Goal: Transaction & Acquisition: Purchase product/service

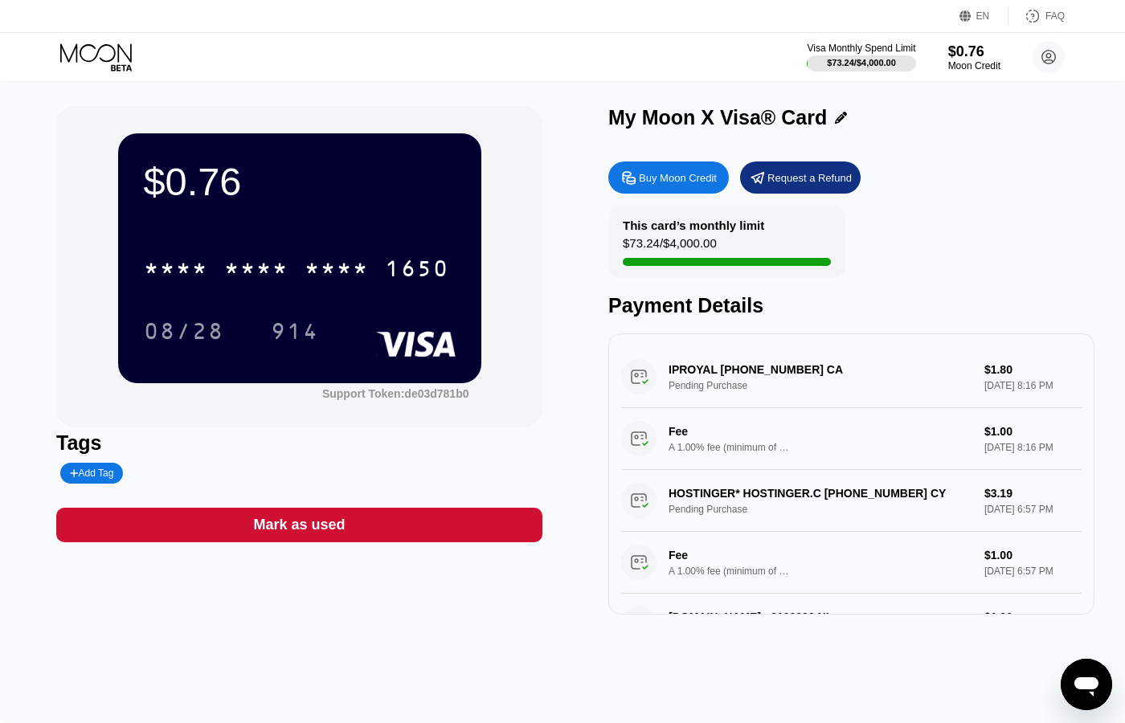
click at [538, 586] on div "$0.76 * * * * * * * * * * * * 1650 08/28 914 Support Token: de03d781b0 Tags Add…" at bounding box center [299, 360] width 486 height 509
click at [404, 96] on div "$0.76 * * * * * * * * * * * * 1650 08/28 914 Support Token: de03d781b0 Tags Add…" at bounding box center [562, 402] width 1125 height 641
click at [556, 226] on div "$0.76 * * * * * * * * * * * * 1650 08/28 914 Support Token: de03d781b0 Tags Add…" at bounding box center [562, 360] width 1013 height 509
click at [678, 35] on div "Visa Monthly Spend Limit $73.24 / $4,000.00 $0.76 Moon Credit [EMAIL_ADDRESS][D…" at bounding box center [562, 57] width 1125 height 48
click at [642, 177] on div "Buy Moon Credit" at bounding box center [678, 178] width 78 height 14
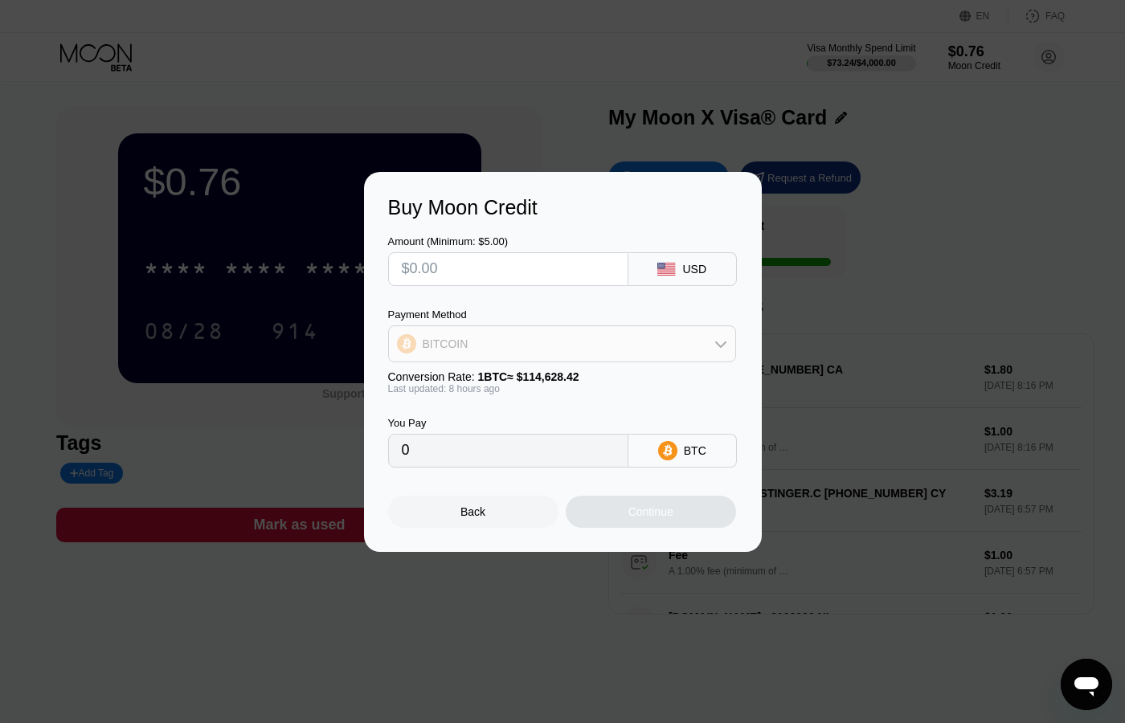
click at [597, 352] on div "BITCOIN" at bounding box center [562, 344] width 346 height 32
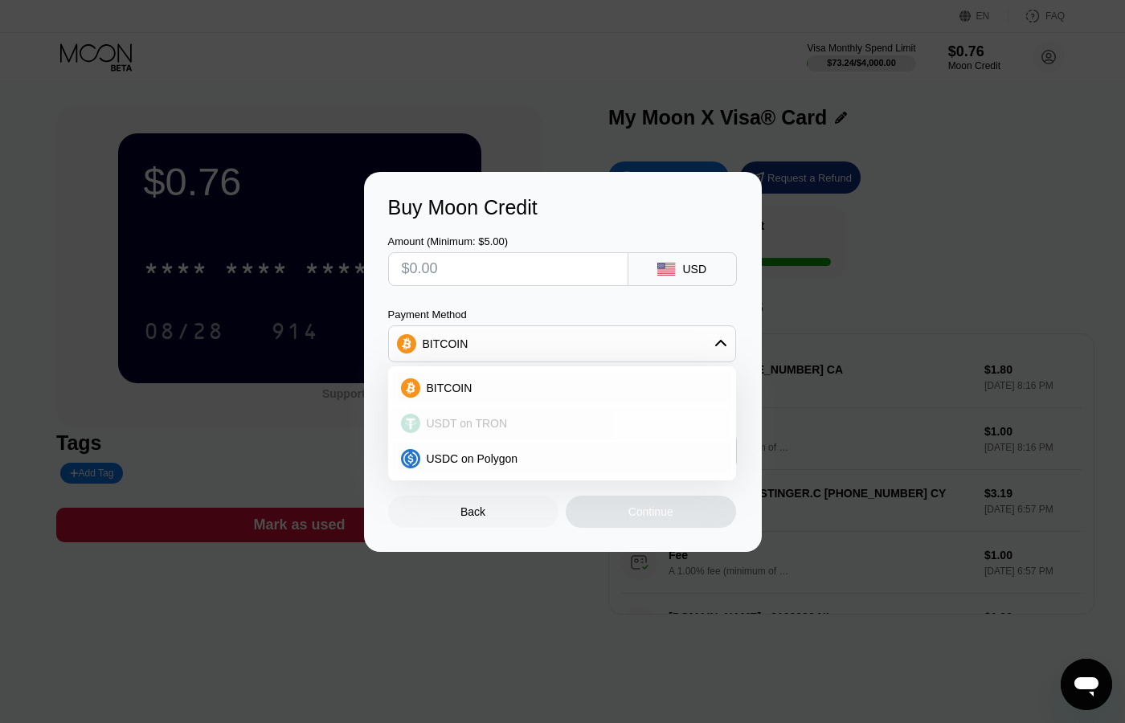
click at [481, 419] on span "USDT on TRON" at bounding box center [467, 423] width 81 height 13
type input "0.00"
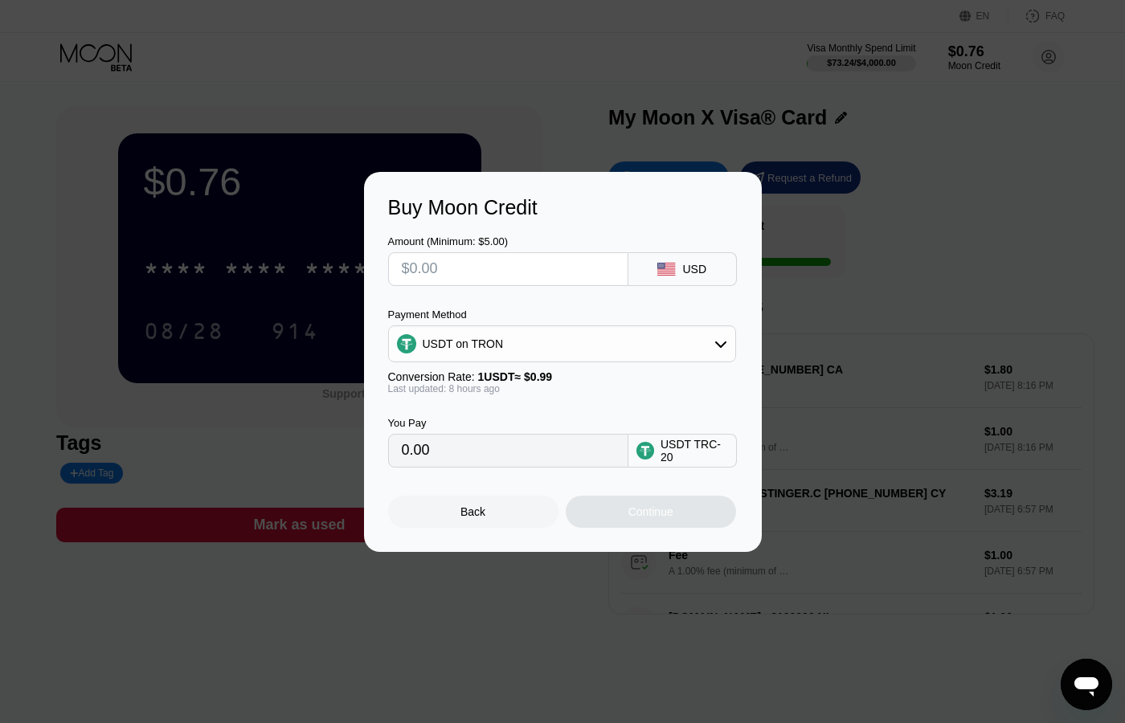
click at [504, 273] on input "text" at bounding box center [508, 269] width 213 height 32
type input "$22"
type input "22.22"
type input "$22"
click at [711, 520] on div "Continue" at bounding box center [651, 512] width 170 height 32
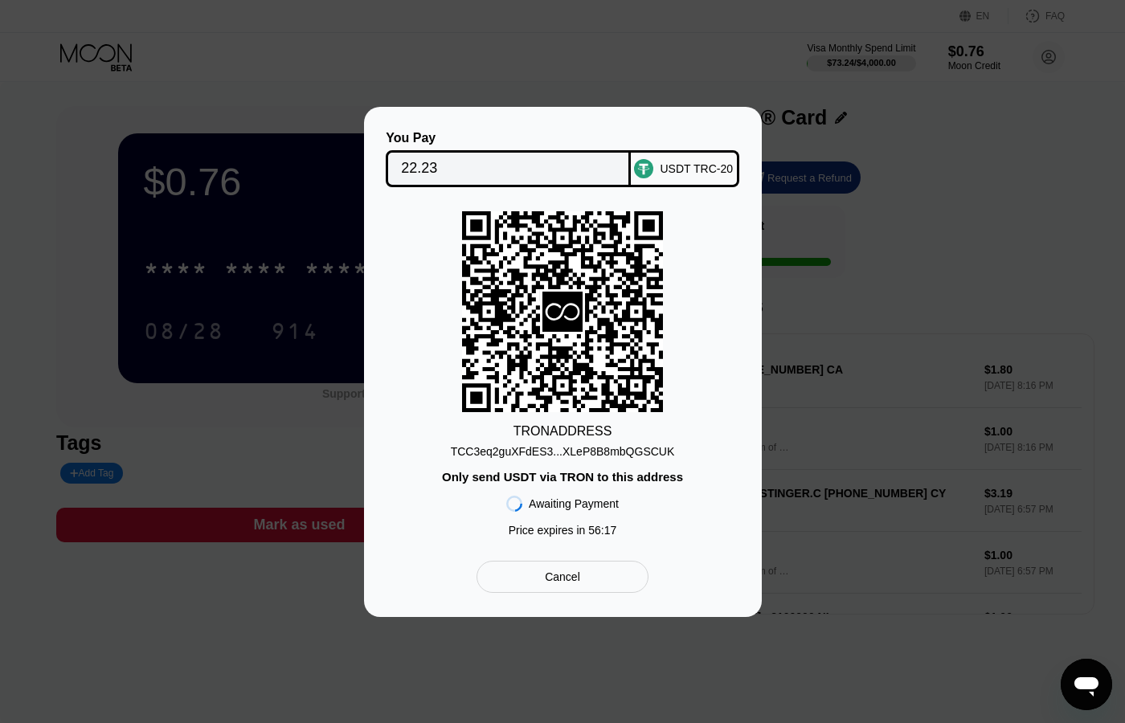
click at [596, 584] on div "Cancel" at bounding box center [562, 577] width 171 height 32
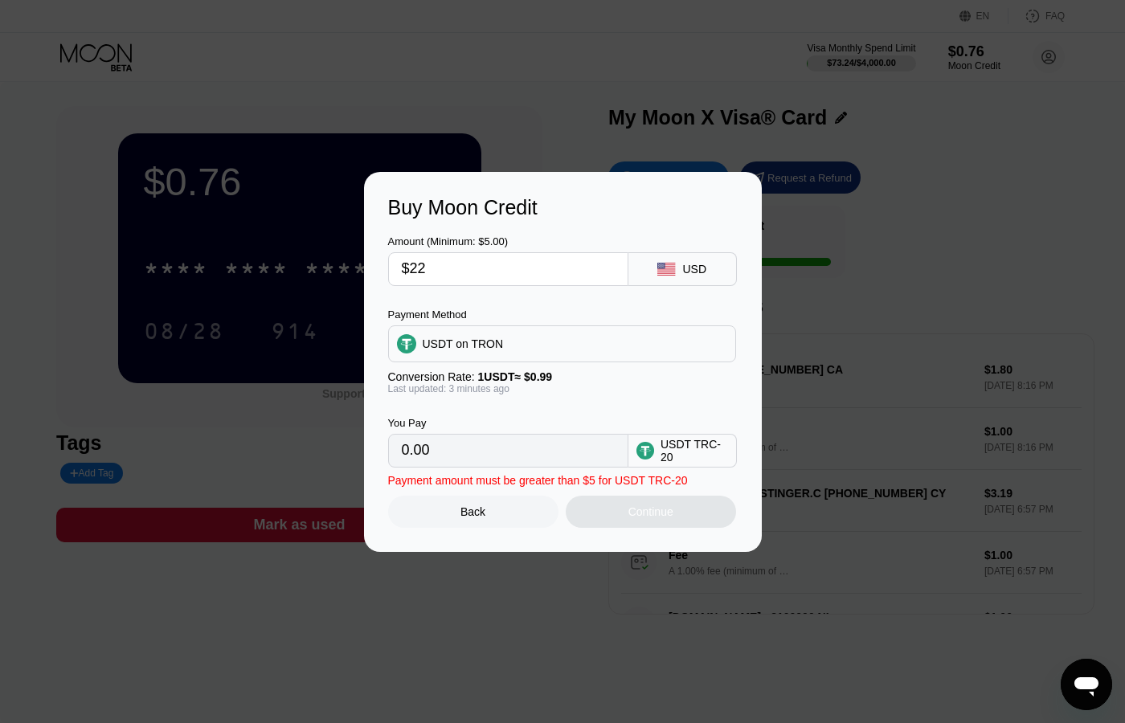
type input "22.22"
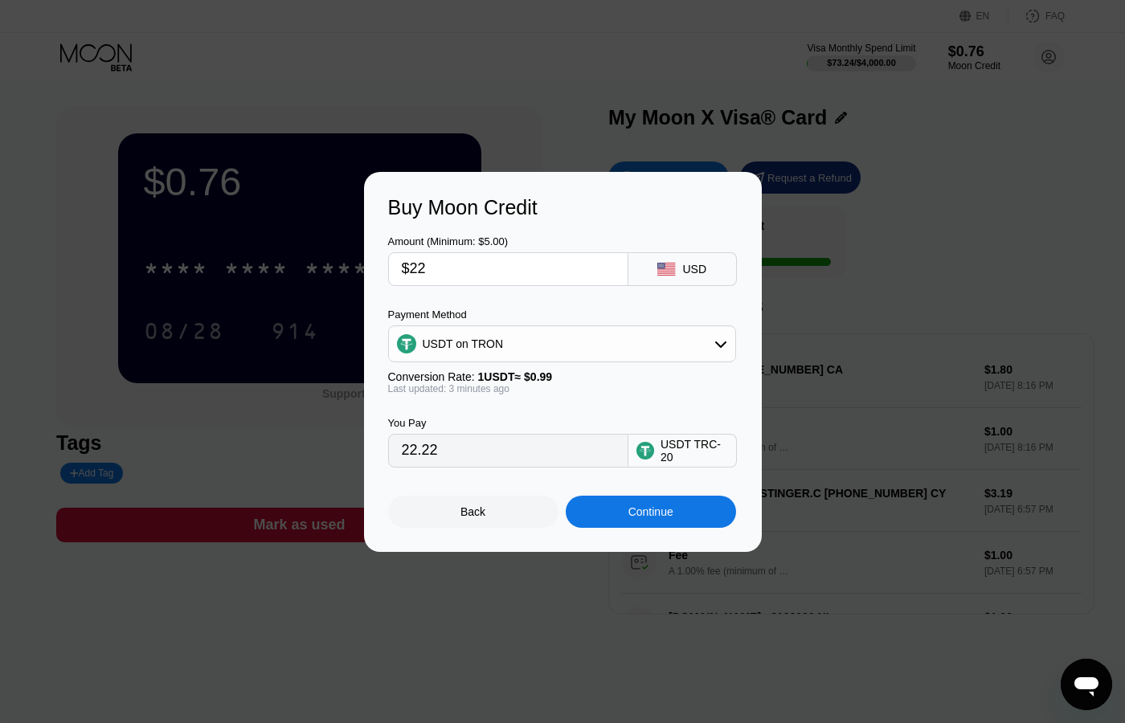
click at [487, 260] on input "$22" at bounding box center [508, 269] width 213 height 32
type input "$2"
type input "2.02"
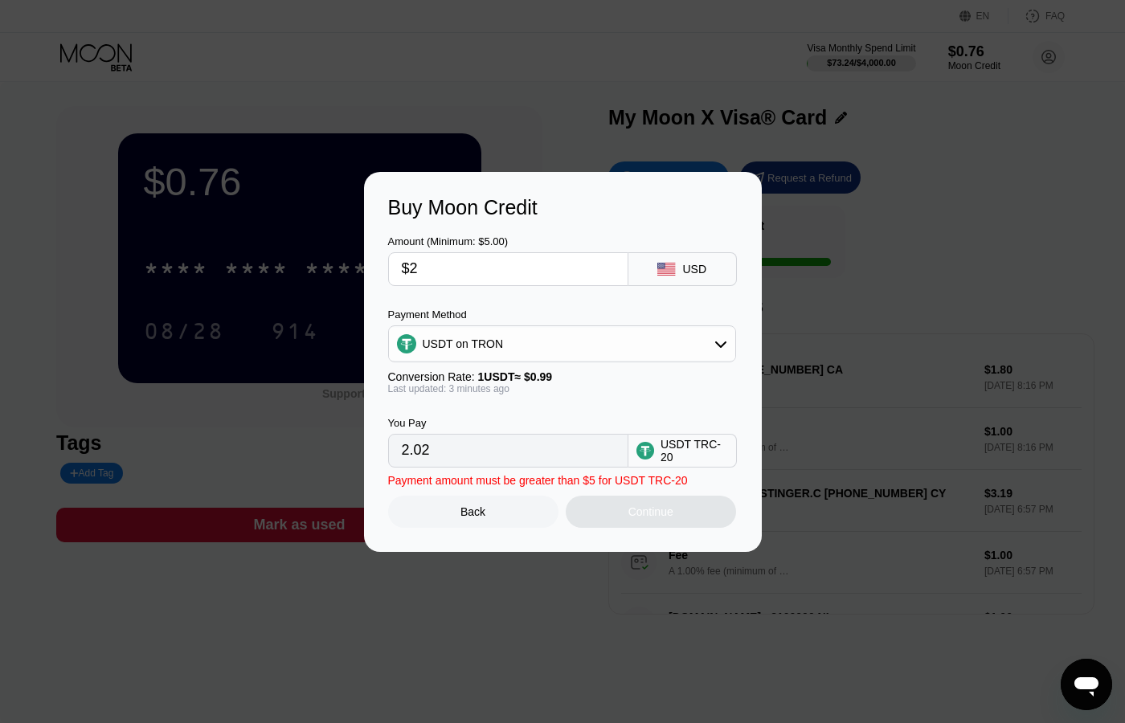
type input "$21"
type input "21.21"
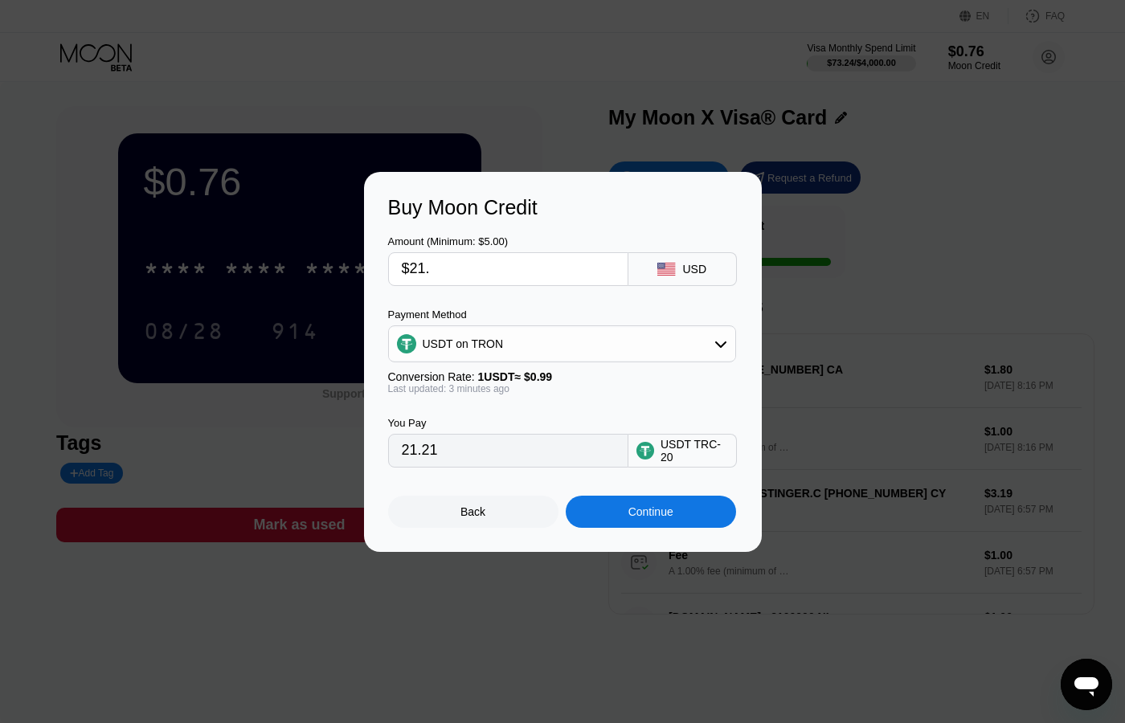
type input "$21.5"
type input "21.72"
type input "$21.5"
click at [655, 507] on div "Continue" at bounding box center [651, 512] width 45 height 13
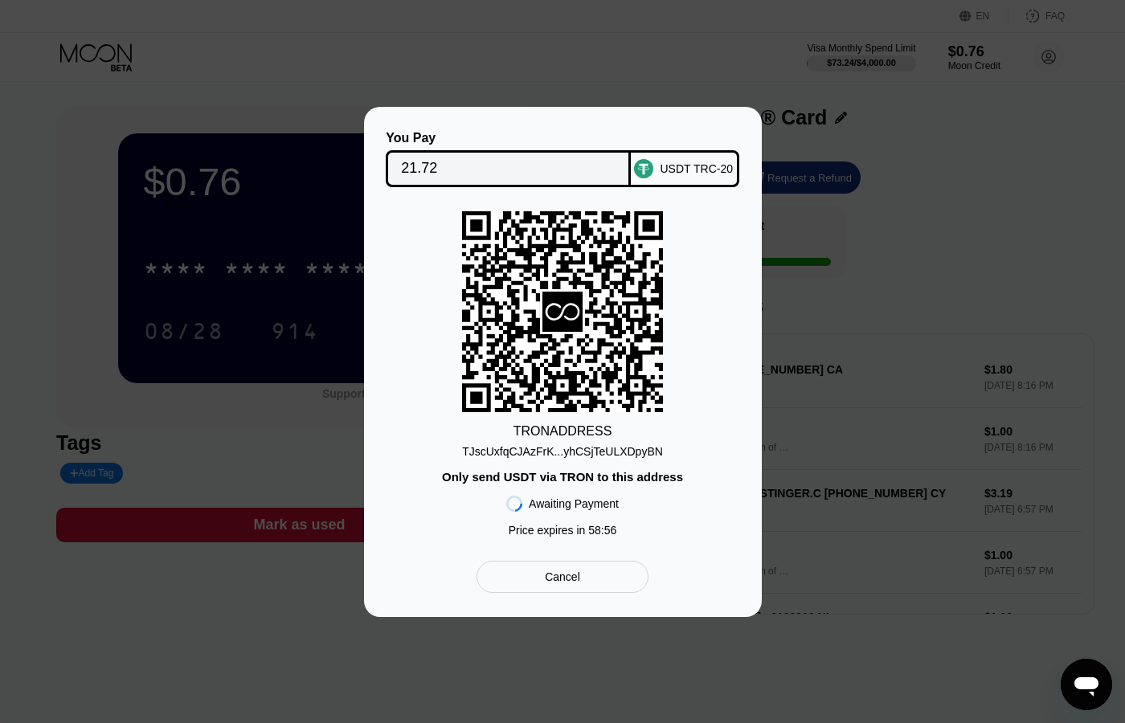
click at [557, 582] on div "Cancel" at bounding box center [562, 577] width 35 height 14
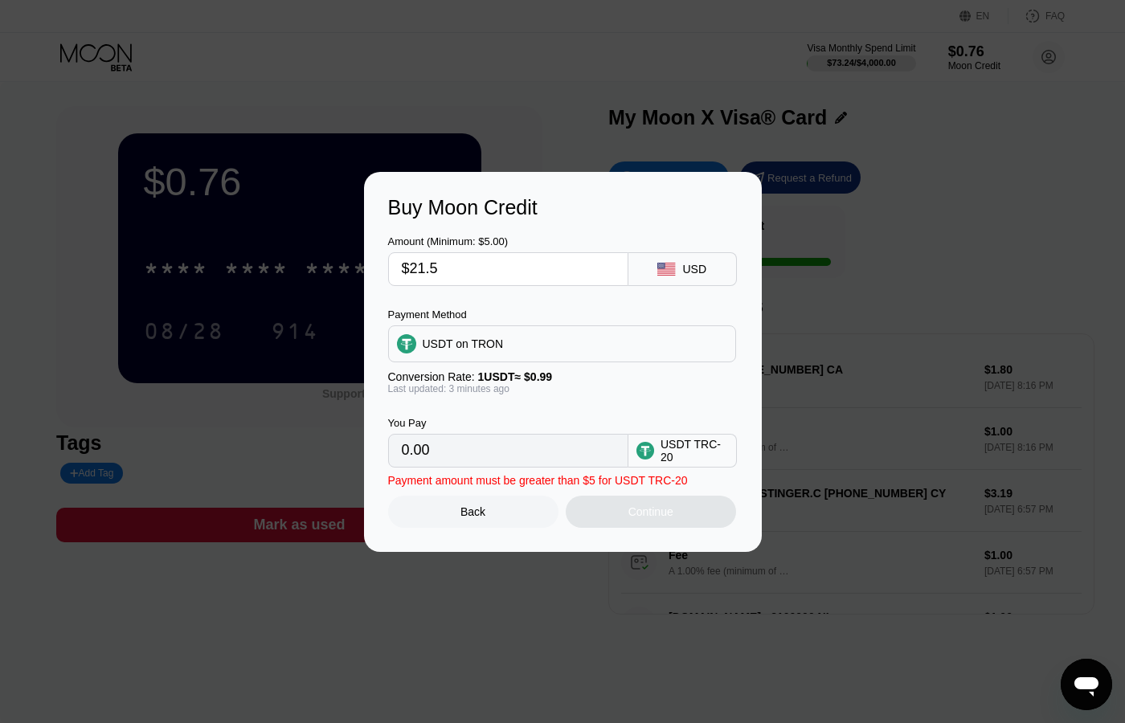
type input "21.72"
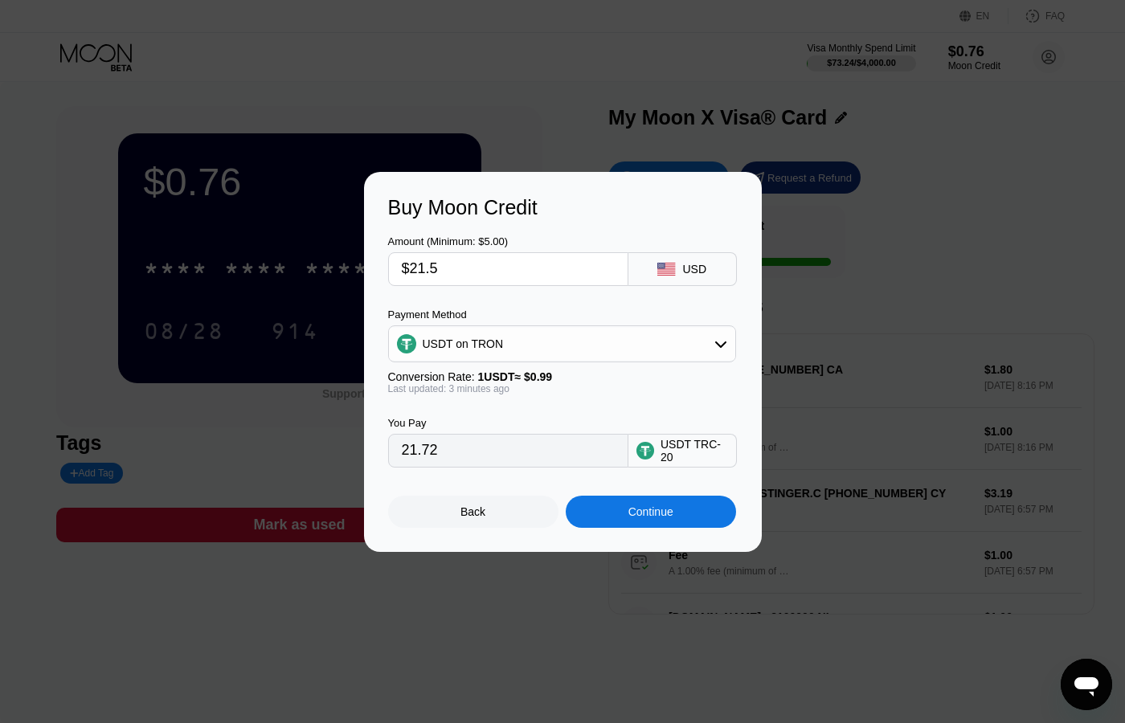
click at [470, 262] on input "$21.5" at bounding box center [508, 269] width 213 height 32
type input "$21."
type input "21.21"
type input "$21.7"
type input "21.92"
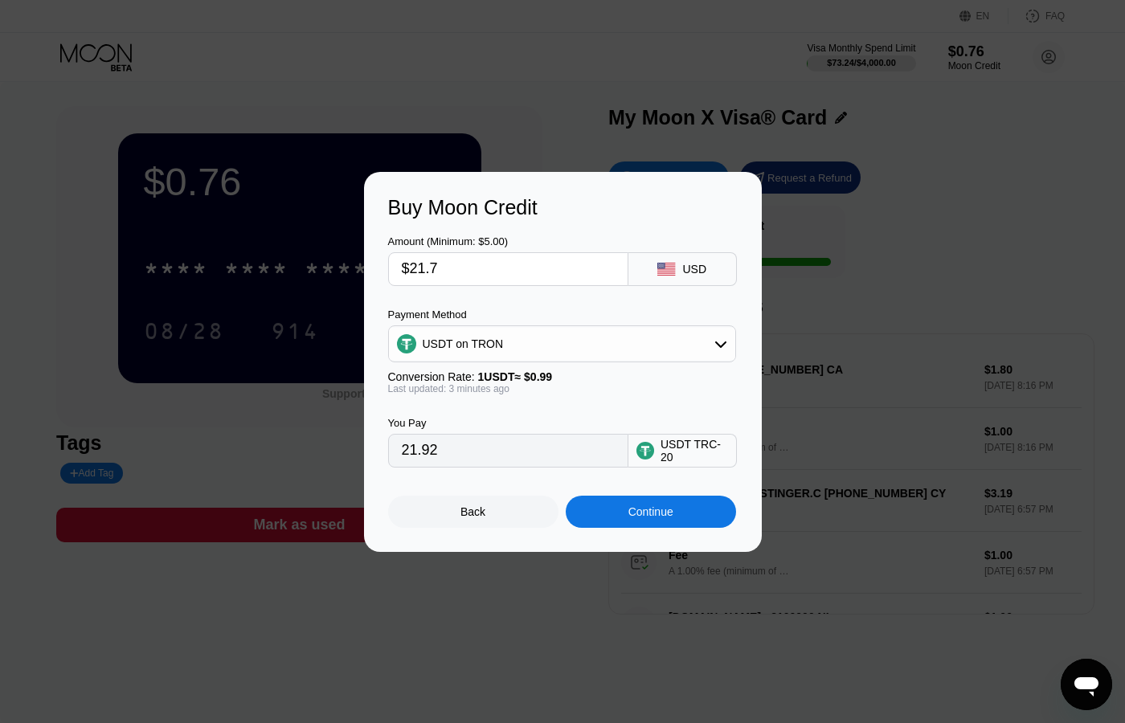
type input "$21."
type input "21.21"
type input "$21.8"
type input "22.02"
type input "$21."
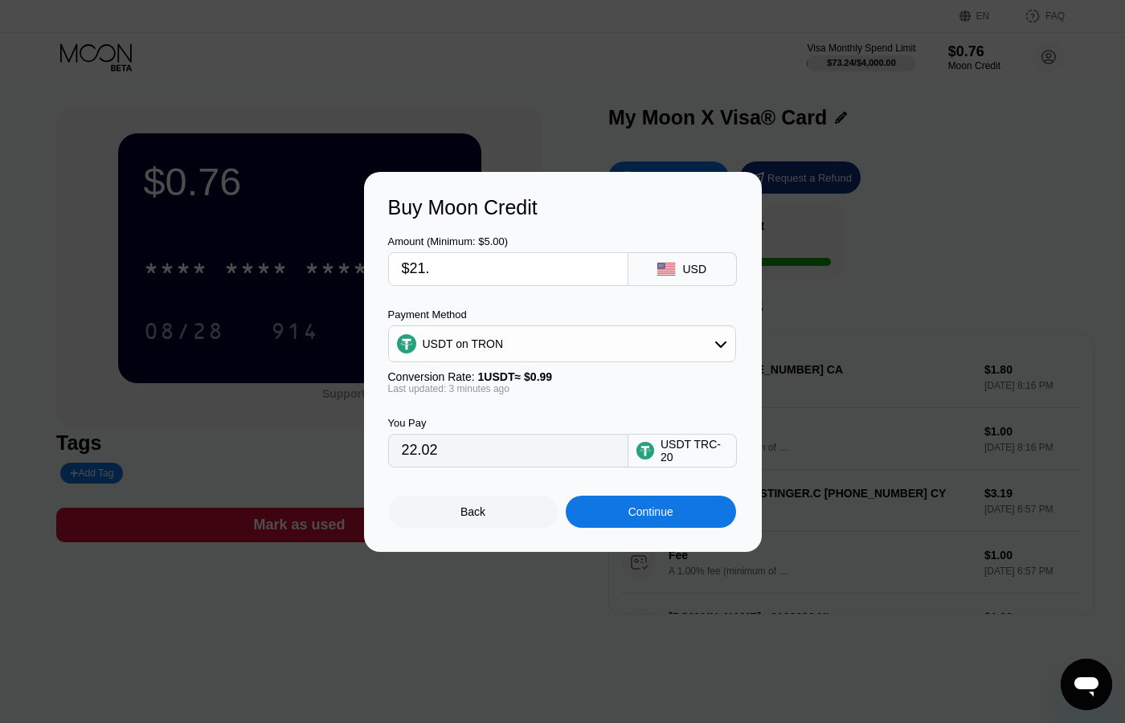
type input "21.21"
type input "$21.7"
type input "21.92"
type input "$21.76"
type input "21.98"
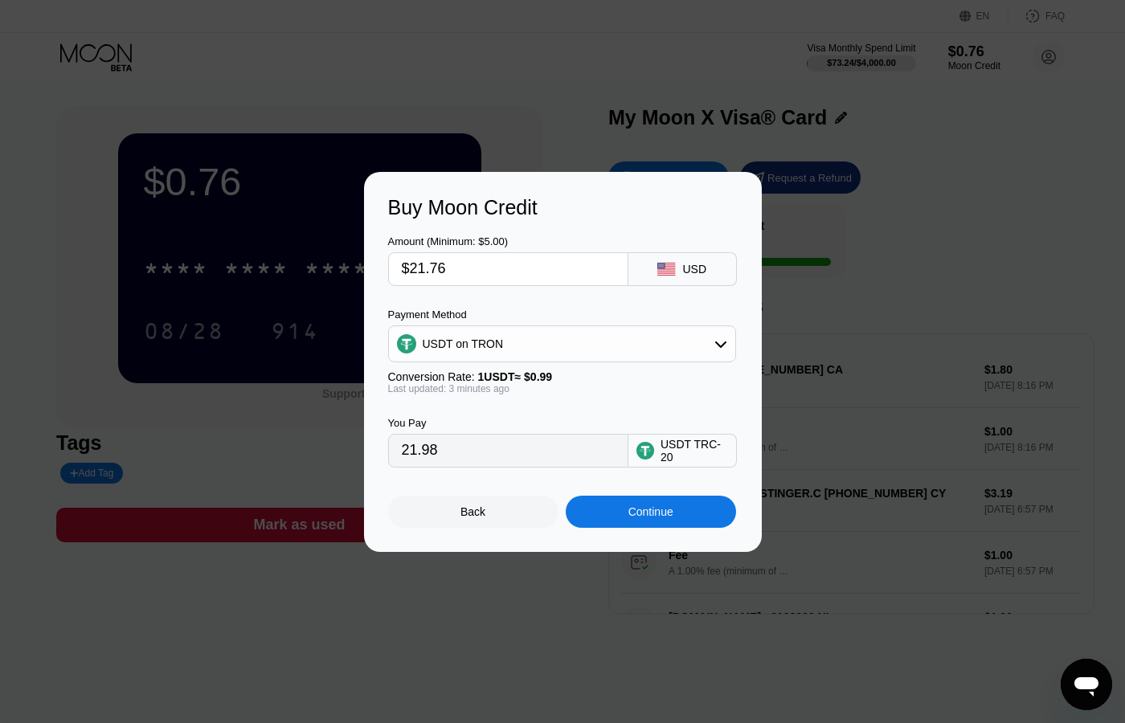
type input "$21.7"
type input "21.92"
type input "$21."
type input "21.21"
type input "$21.8"
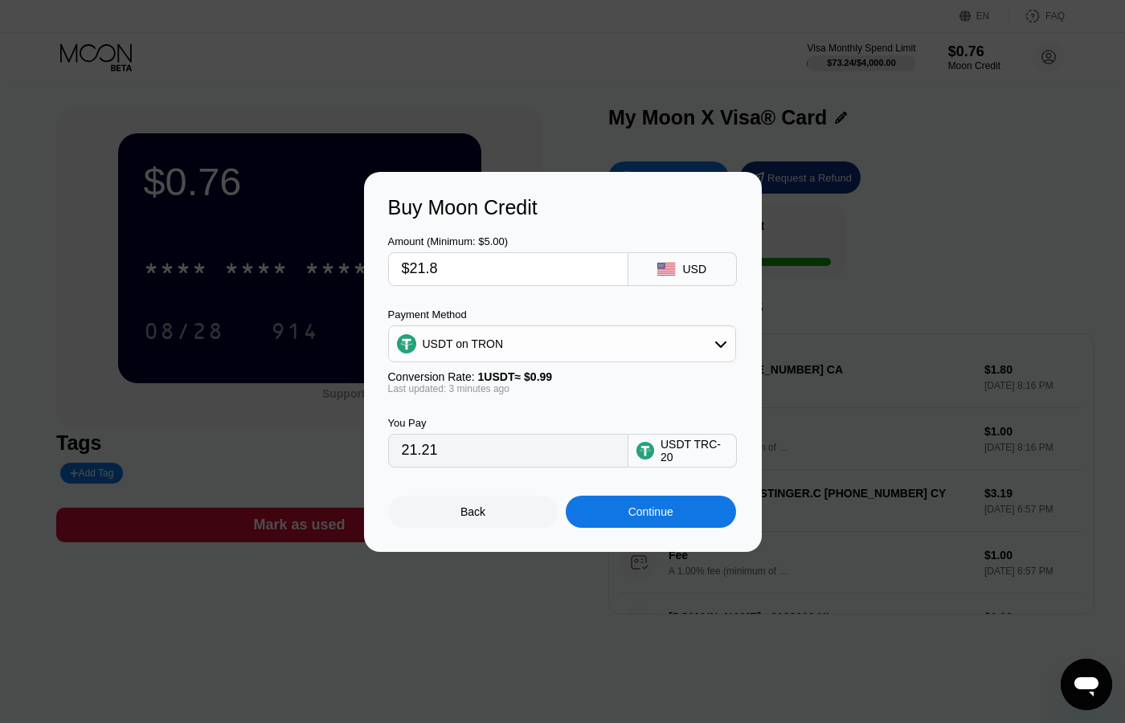
type input "22.02"
type input "$21."
type input "21.21"
type input "$21.7"
type input "21.92"
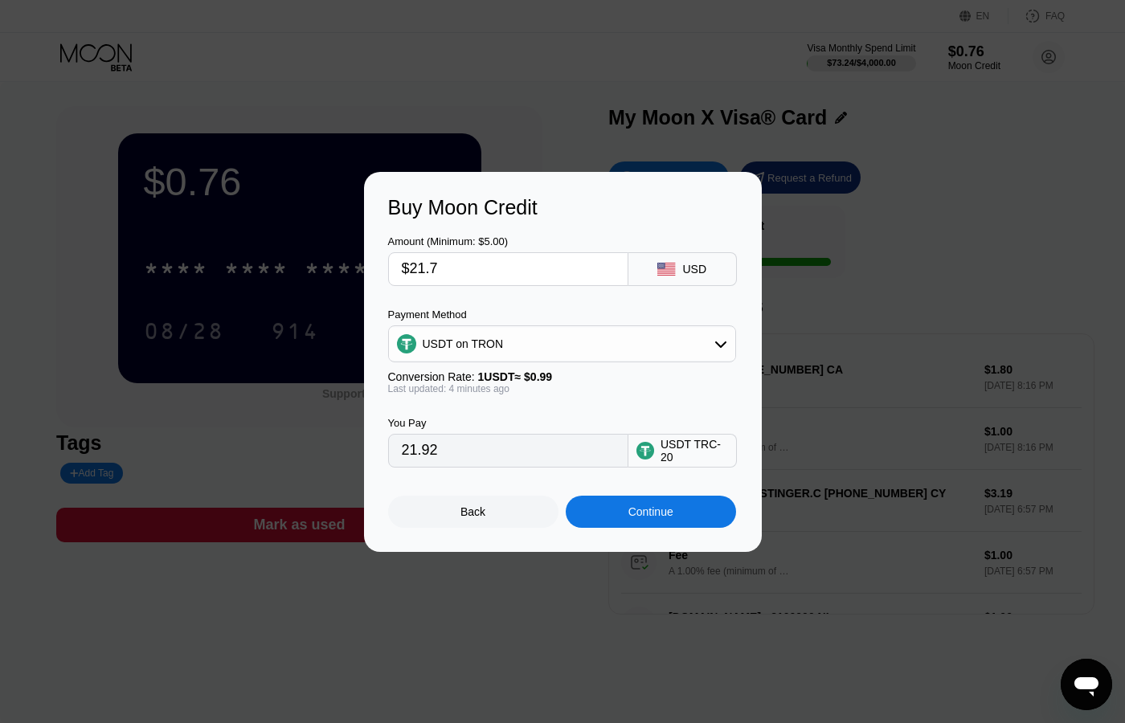
type input "$21.78"
type input "22.00"
type input "$21.78"
click at [677, 519] on div "Continue" at bounding box center [651, 512] width 170 height 32
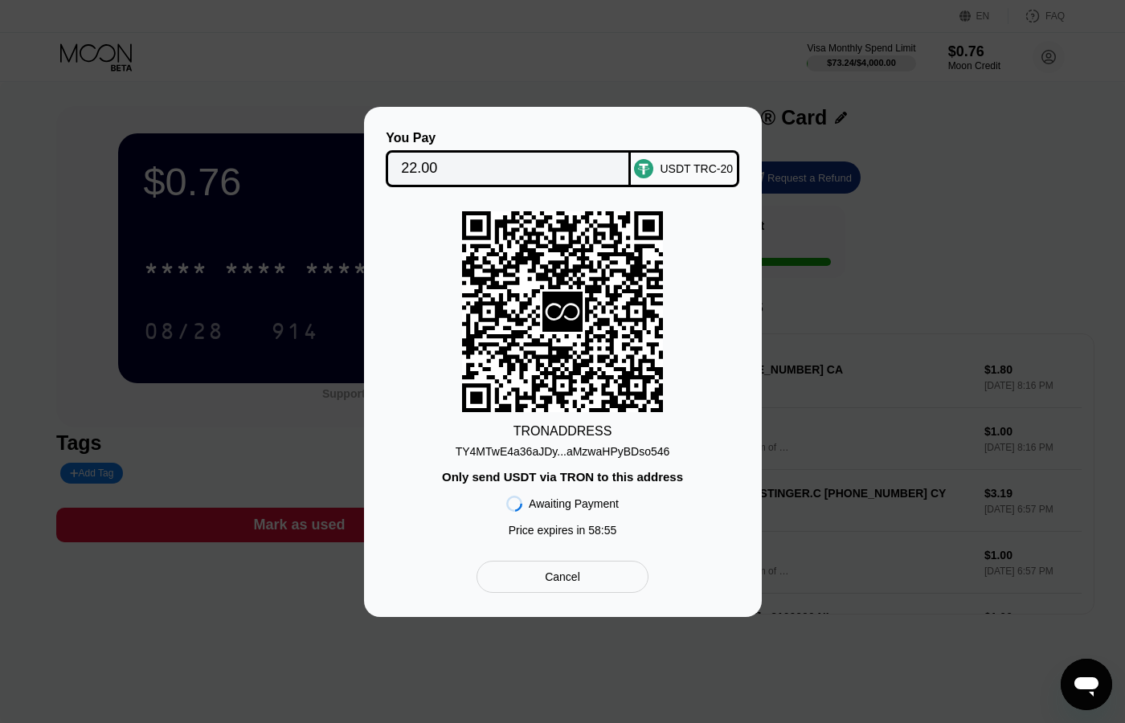
click at [684, 453] on div "TRON ADDRESS TY4MTwE4a36aJDy...aMzwaHPyBDso546 Only send USDT via TRON to this …" at bounding box center [563, 378] width 350 height 334
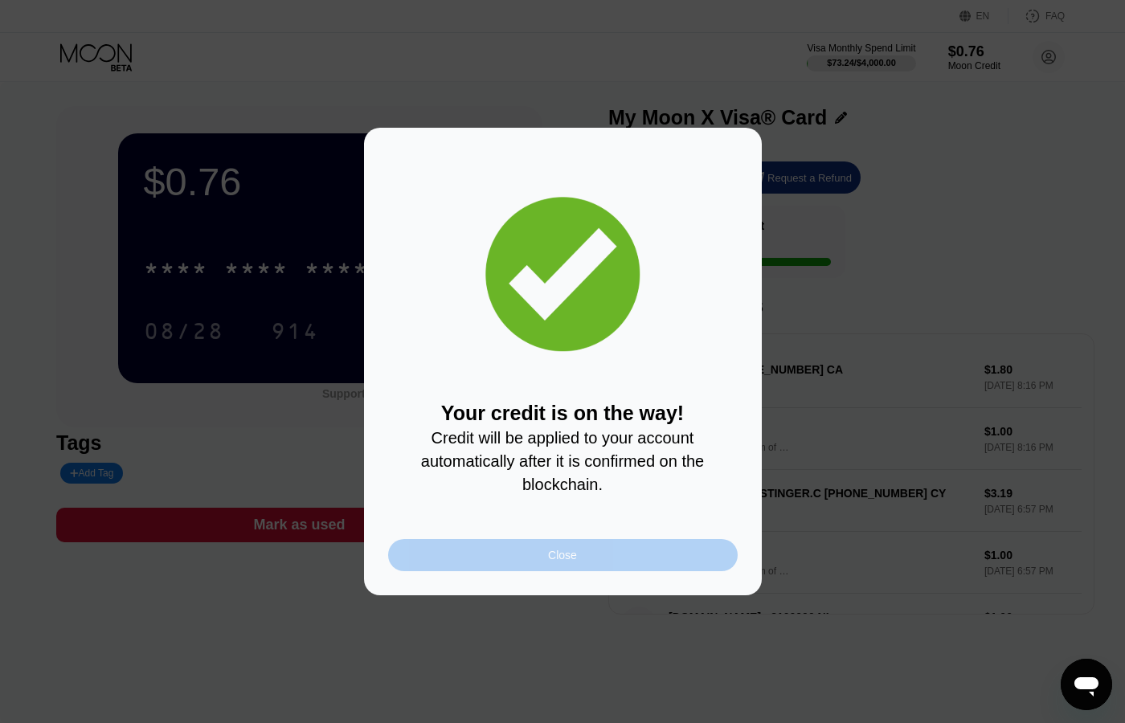
click at [552, 566] on div "Close" at bounding box center [563, 555] width 350 height 32
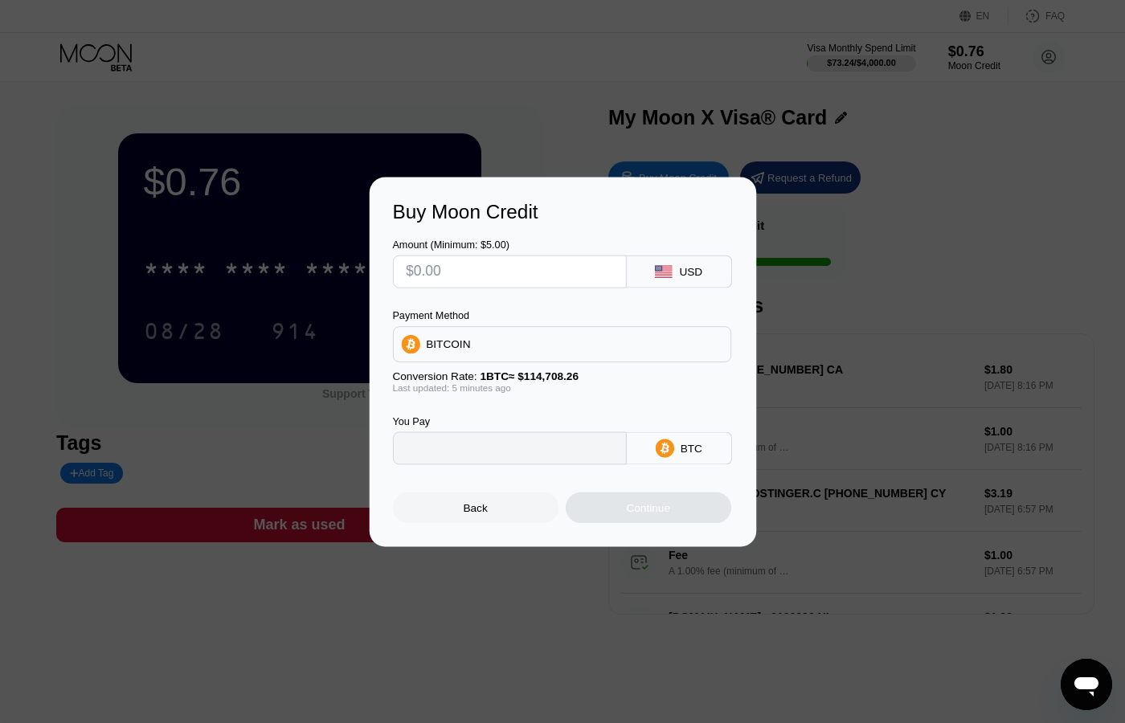
type input "0"
